Goal: Check status: Check status

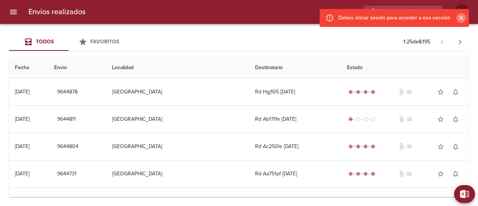
click at [460, 18] on icon "Cerrar" at bounding box center [461, 18] width 4 height 4
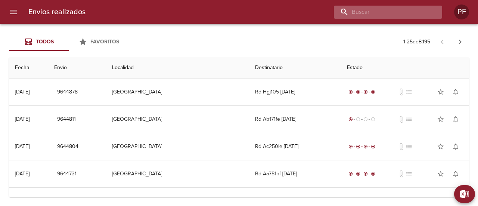
click at [416, 14] on input "buscar" at bounding box center [382, 12] width 96 height 13
paste input "[PERSON_NAME]"
type input "[PERSON_NAME]"
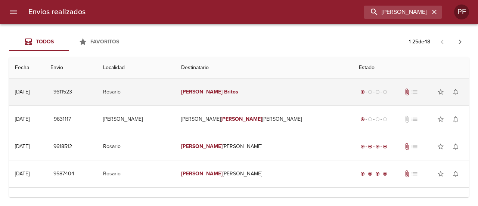
click at [175, 95] on td "Rosario" at bounding box center [136, 91] width 78 height 27
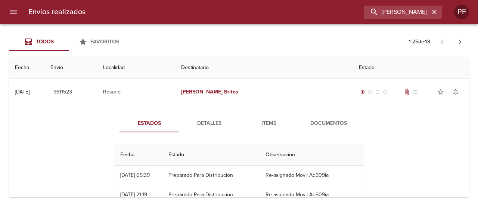
click at [215, 112] on div "Estados Detalles Items Documentos Fecha Estado Observacion 07/10 [DATE] 05:39 P…" at bounding box center [239, 200] width 448 height 191
click at [330, 123] on span "Documentos" at bounding box center [328, 123] width 51 height 9
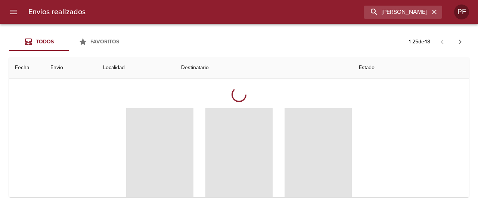
scroll to position [75, 0]
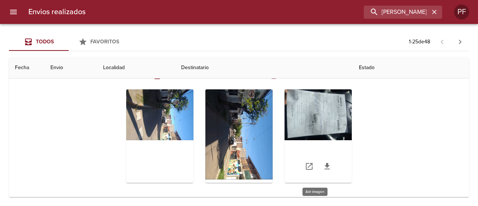
click at [306, 113] on div "Tabla de envíos del cliente" at bounding box center [317, 135] width 67 height 93
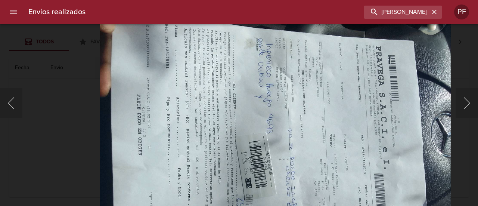
click at [320, 117] on img "Lightbox" at bounding box center [275, 145] width 351 height 263
click at [71, 148] on div "Lightbox" at bounding box center [239, 103] width 478 height 206
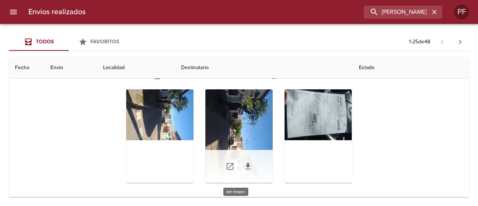
click at [236, 113] on div "Tabla de envíos del cliente" at bounding box center [238, 135] width 67 height 93
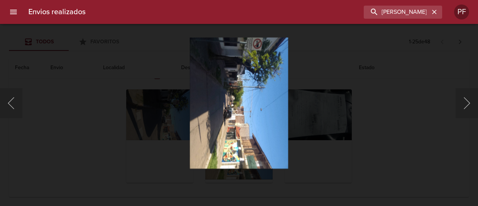
click at [150, 117] on div "Lightbox" at bounding box center [239, 103] width 478 height 206
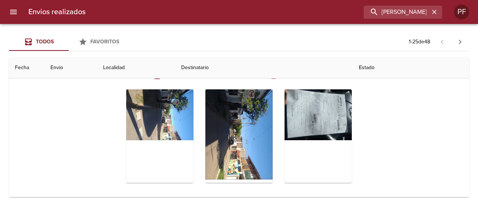
click at [149, 113] on div "Tabla de envíos del cliente" at bounding box center [159, 135] width 67 height 93
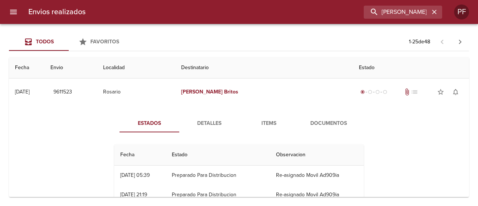
type input "[PERSON_NAME]"
